Goal: Task Accomplishment & Management: Manage account settings

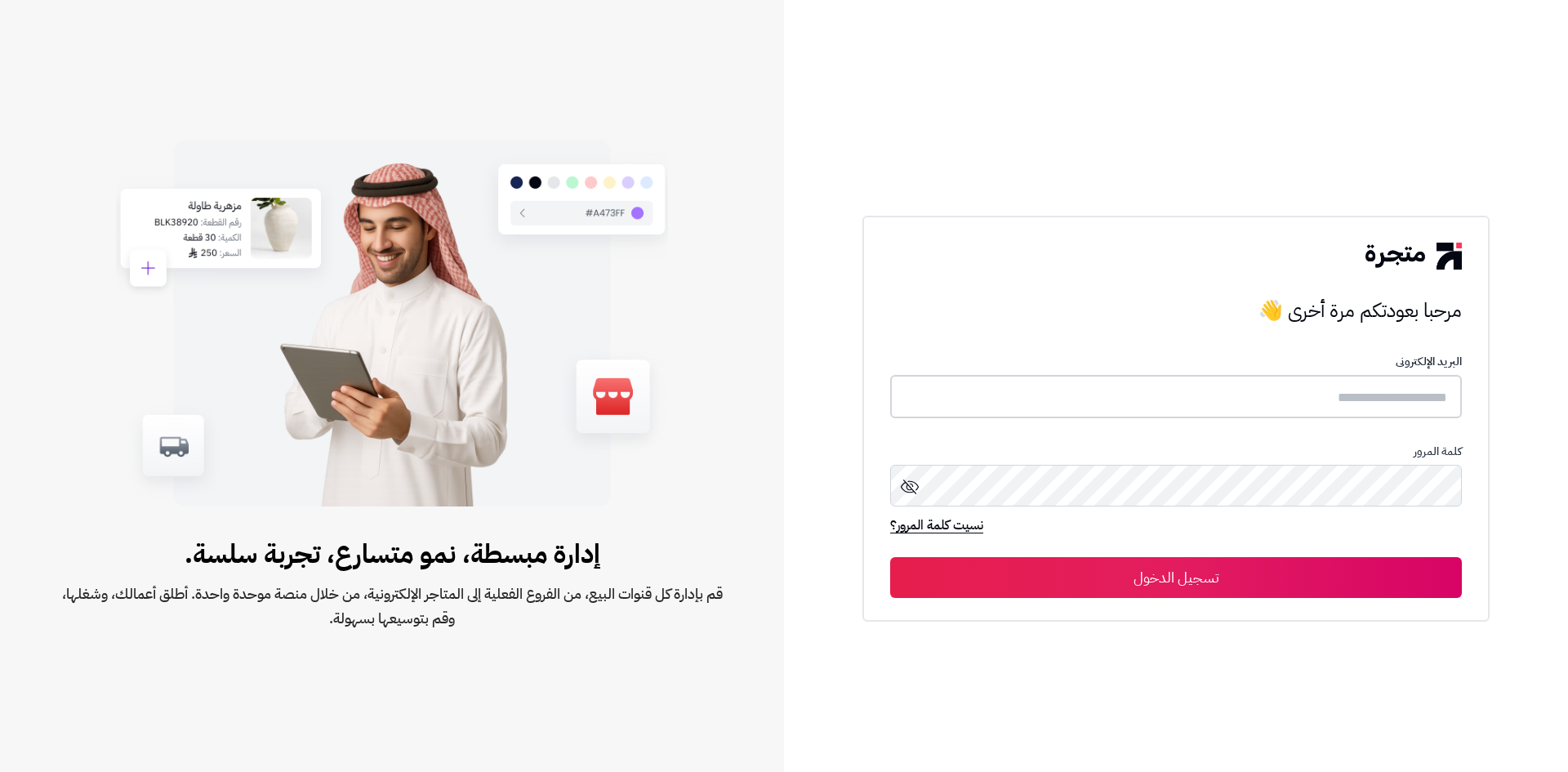
click at [1213, 392] on input "text" at bounding box center [1176, 397] width 572 height 43
type input "**********"
click at [890, 557] on button "تسجيل الدخول" at bounding box center [1176, 577] width 572 height 41
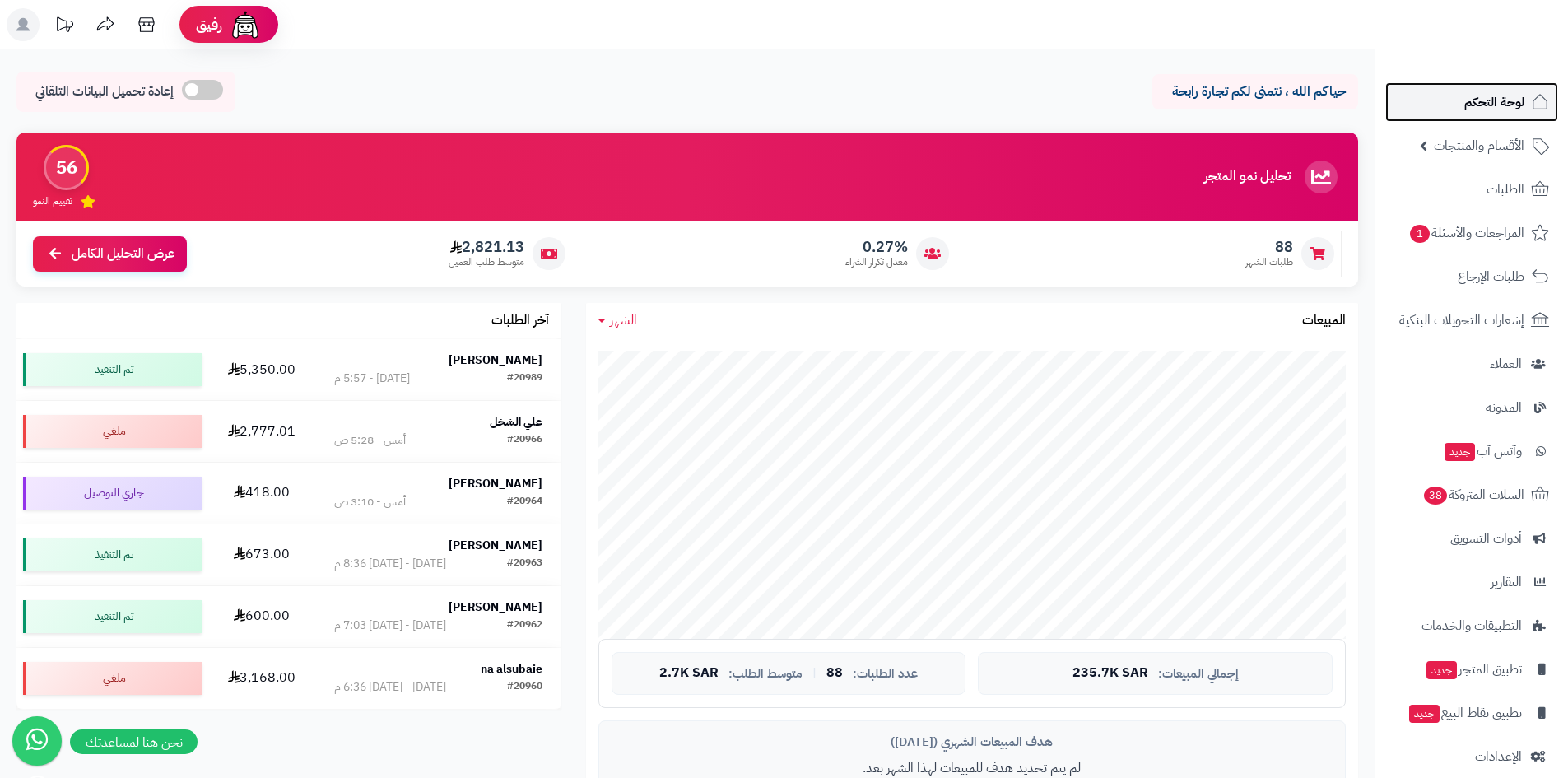
click at [1524, 105] on link "لوحة التحكم" at bounding box center [1471, 102] width 173 height 39
click at [510, 347] on td "Jawaid Mohammad #20989 اليوم - 5:57 م" at bounding box center [438, 368] width 245 height 61
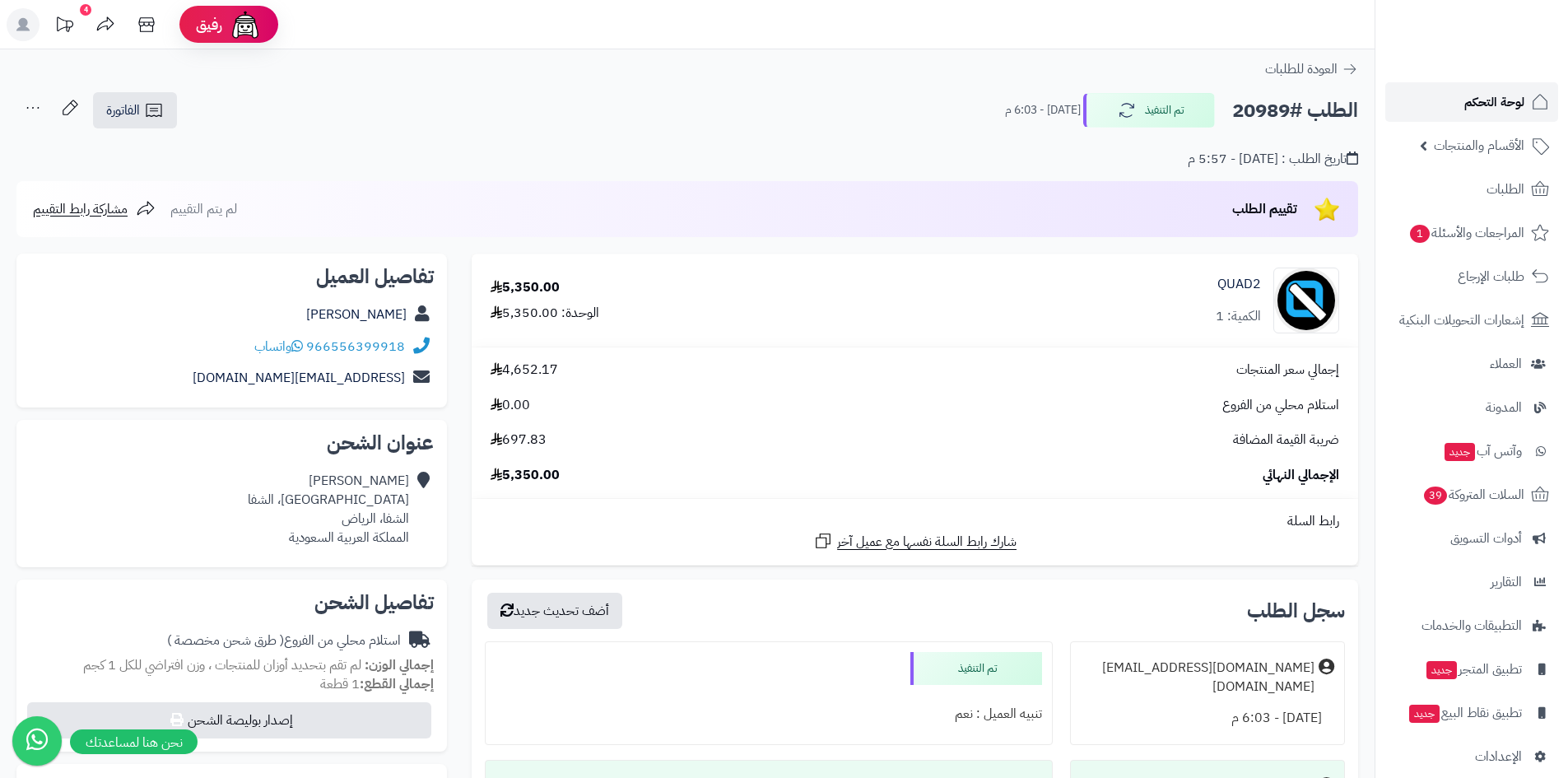
click at [1495, 105] on span "لوحة التحكم" at bounding box center [1494, 102] width 60 height 23
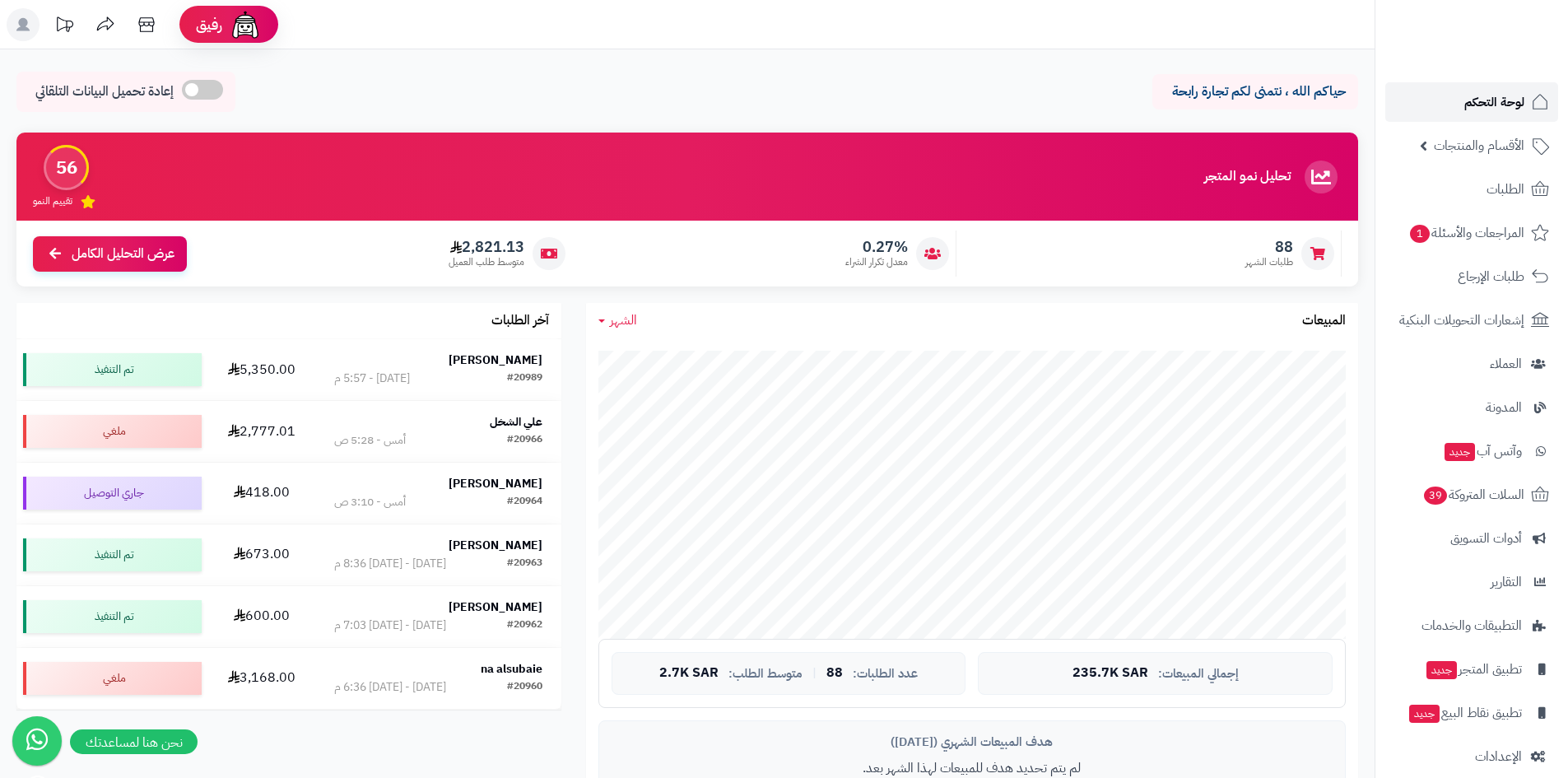
click at [1403, 106] on link "لوحة التحكم" at bounding box center [1471, 102] width 173 height 39
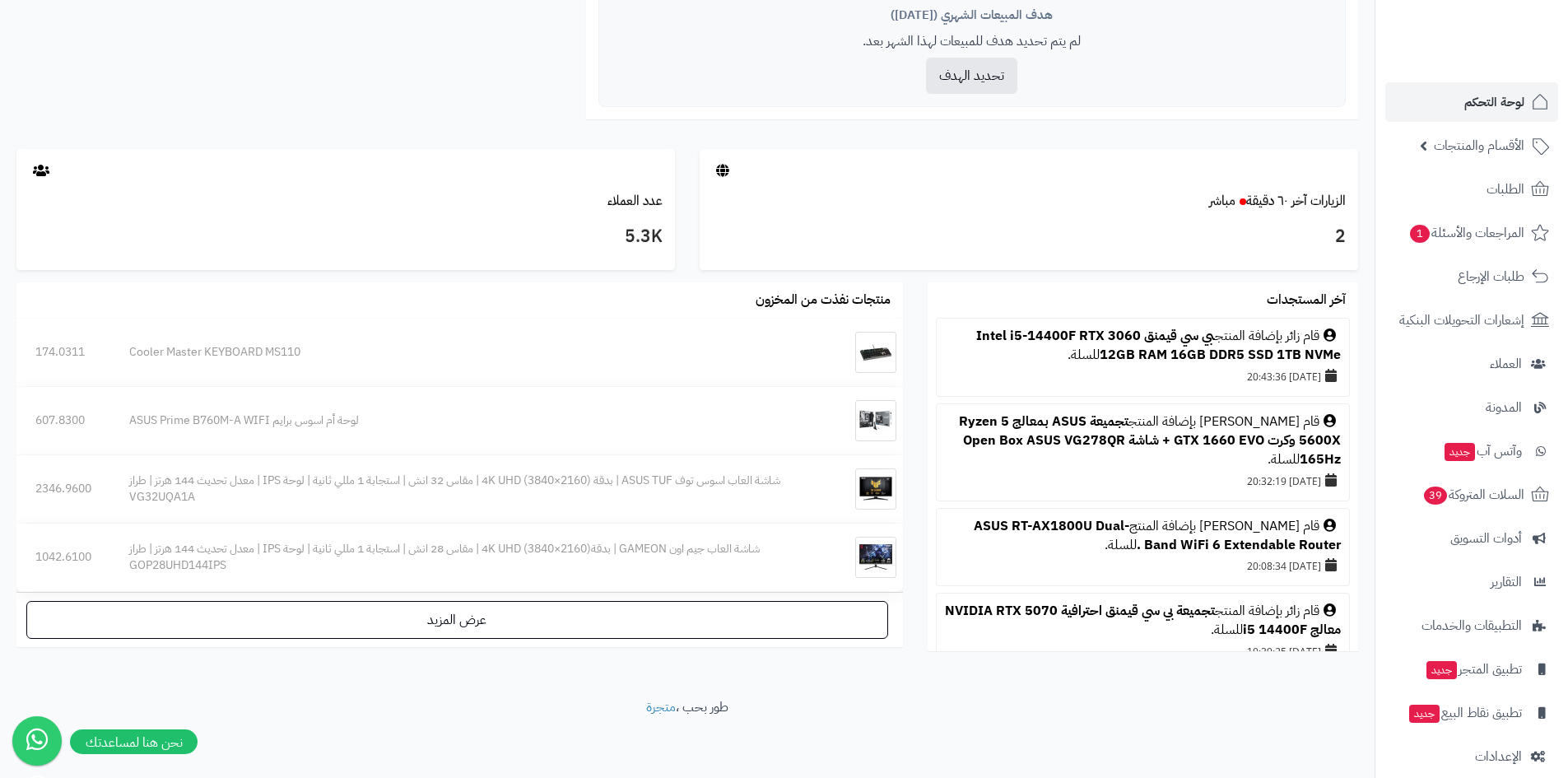
scroll to position [730, 0]
click at [1479, 112] on span "لوحة التحكم" at bounding box center [1494, 102] width 60 height 23
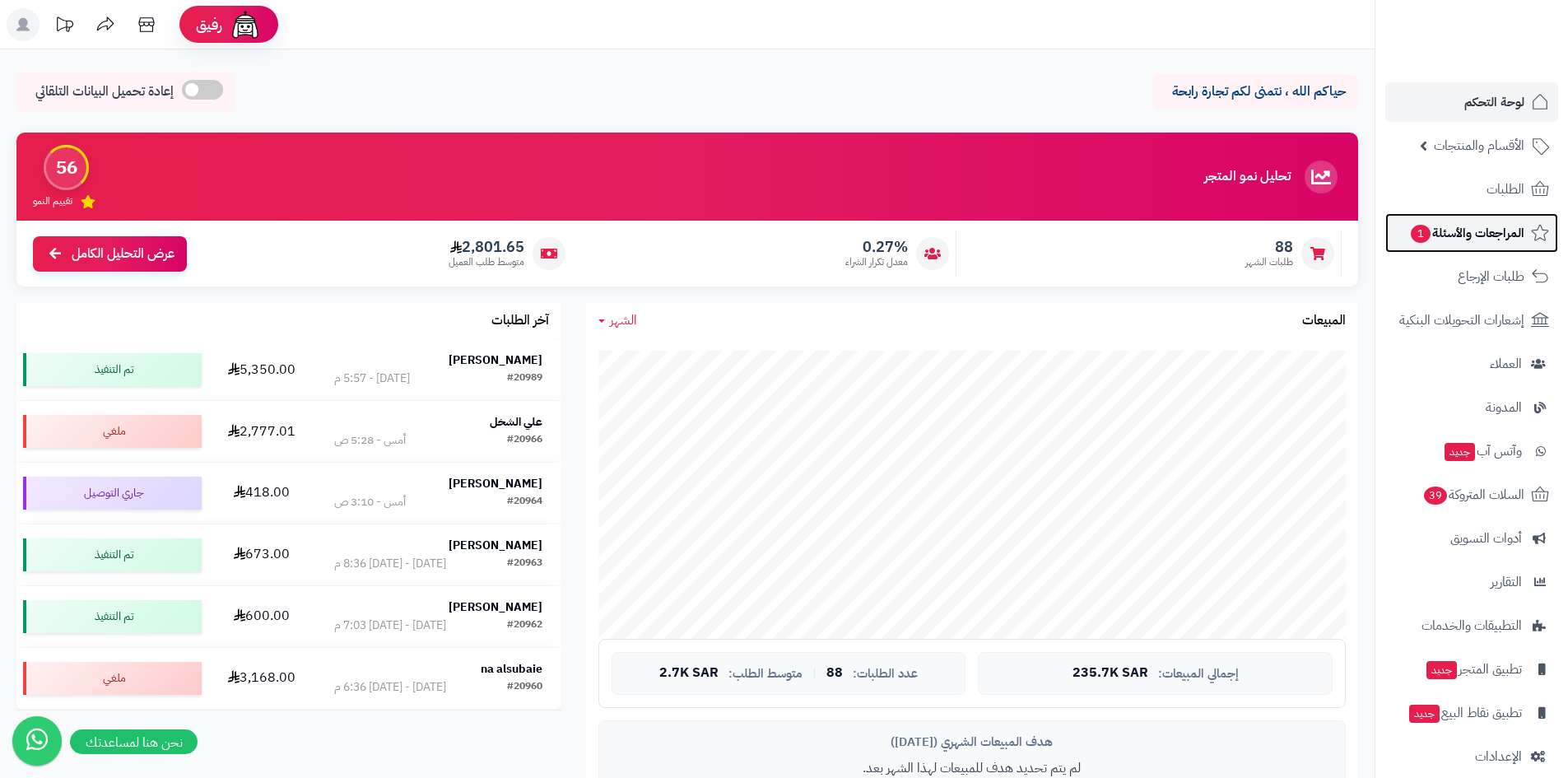
click at [1475, 235] on span "المراجعات والأسئلة 1" at bounding box center [1466, 233] width 115 height 23
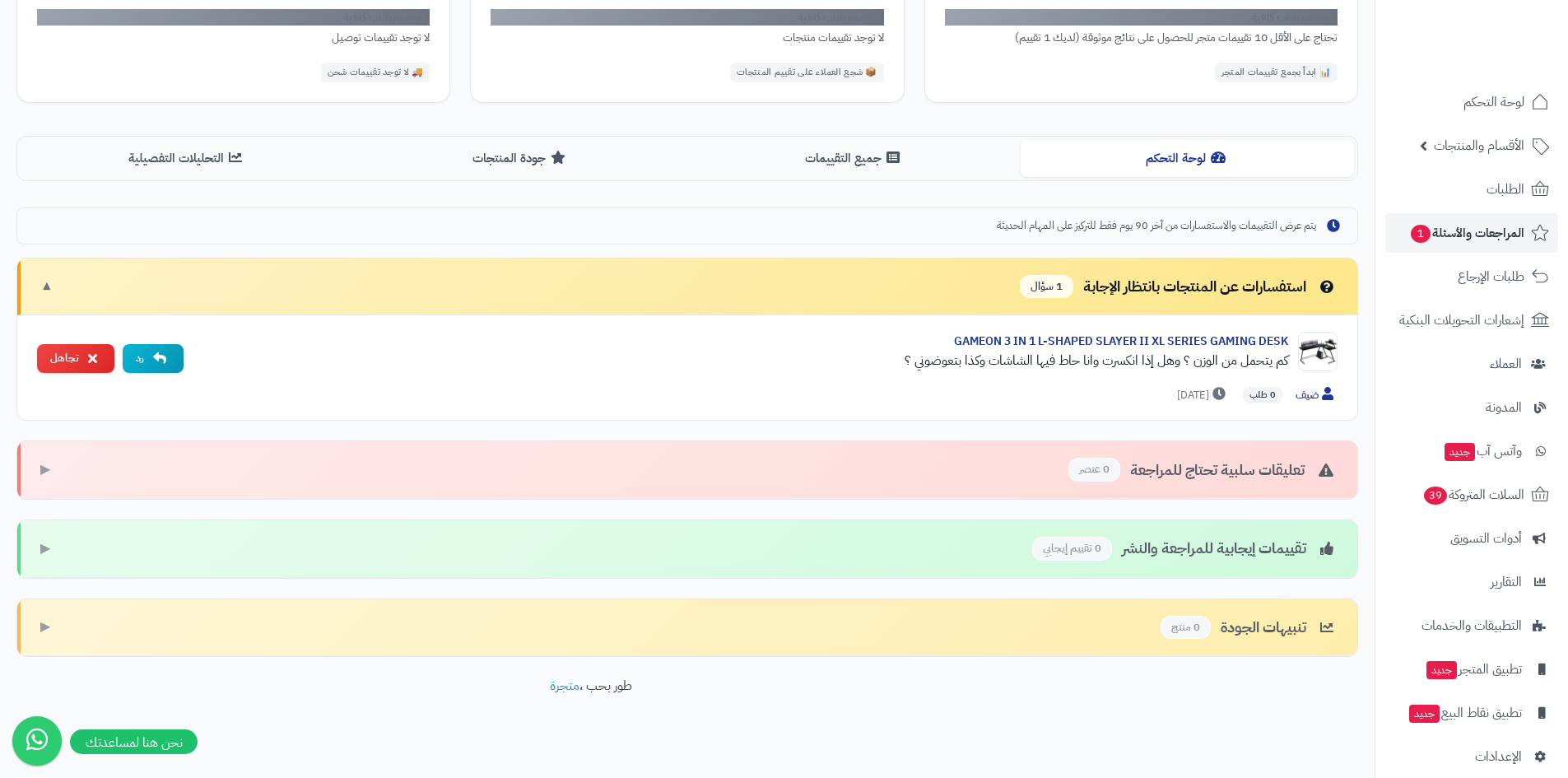
scroll to position [288, 0]
